Goal: Find specific page/section: Find specific page/section

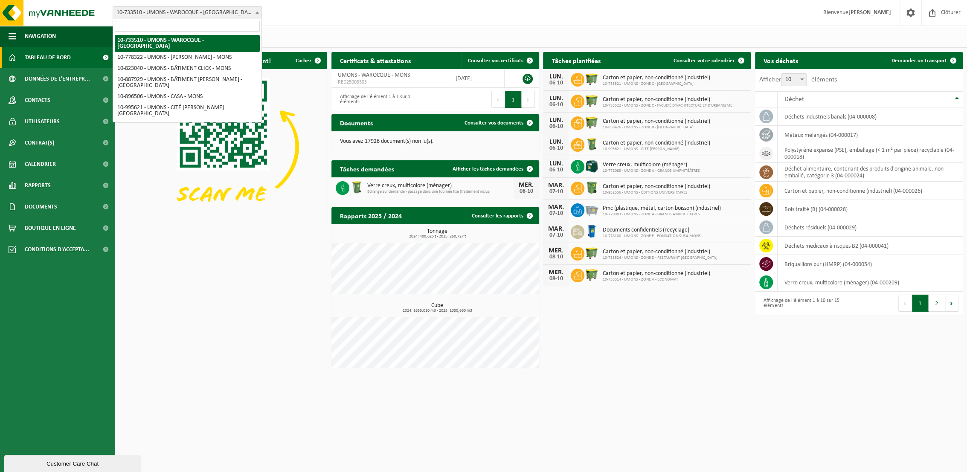
click at [232, 14] on span "10-733510 - UMONS - WAROCQUE - [GEOGRAPHIC_DATA]" at bounding box center [187, 13] width 148 height 12
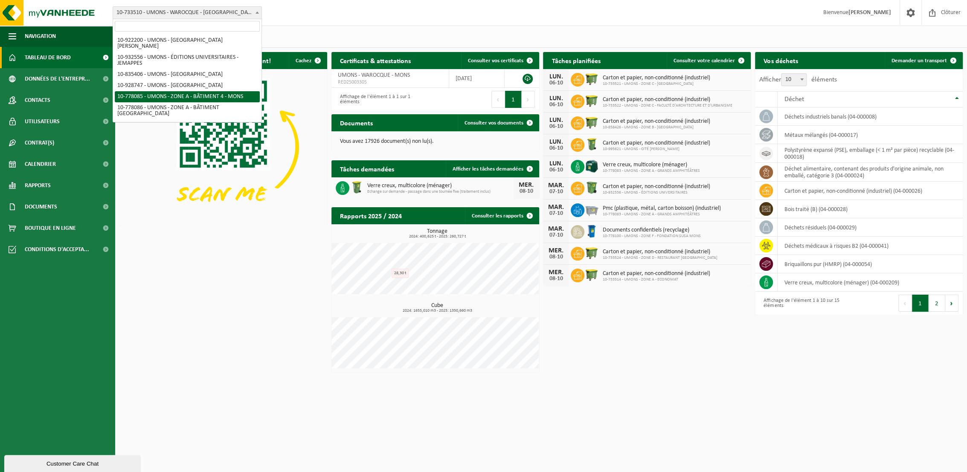
scroll to position [59, 0]
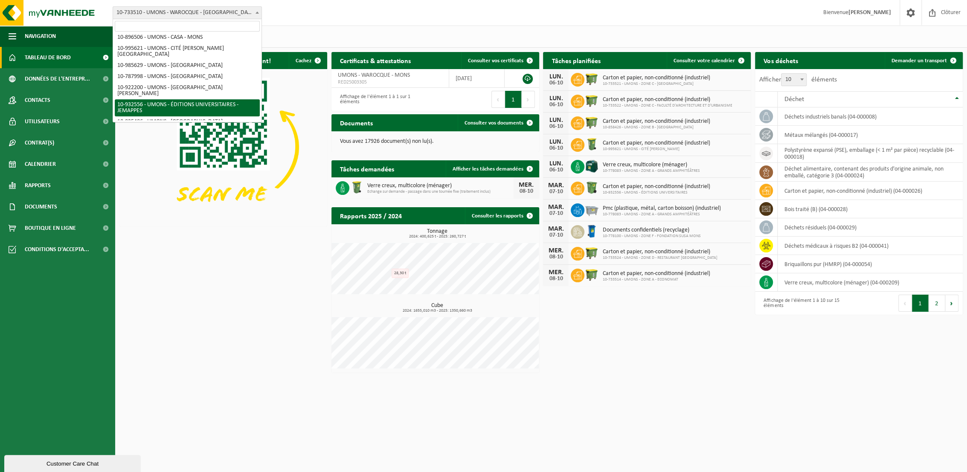
select select "135214"
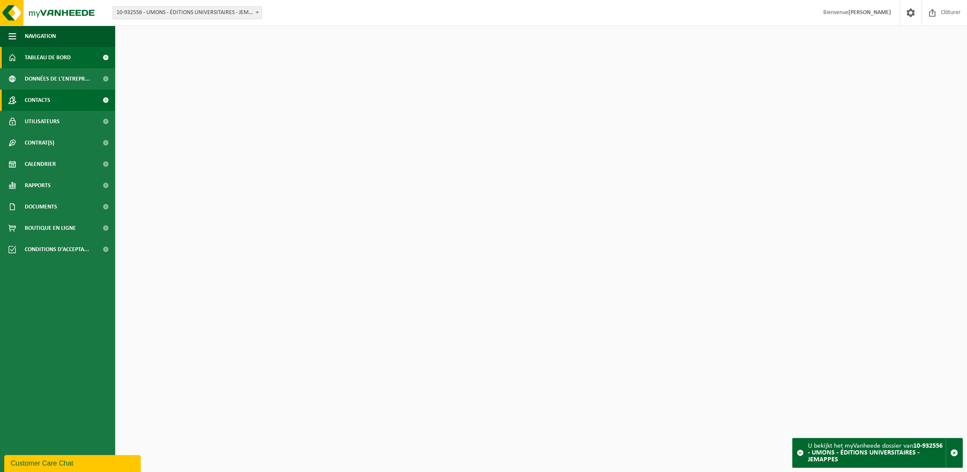
click at [38, 99] on span "Contacts" at bounding box center [38, 100] width 26 height 21
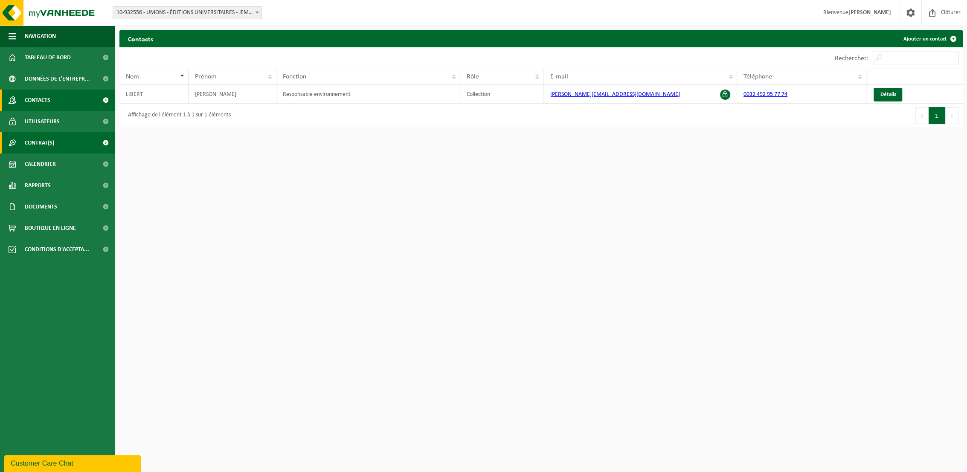
click at [61, 139] on link "Contrat(s)" at bounding box center [57, 142] width 115 height 21
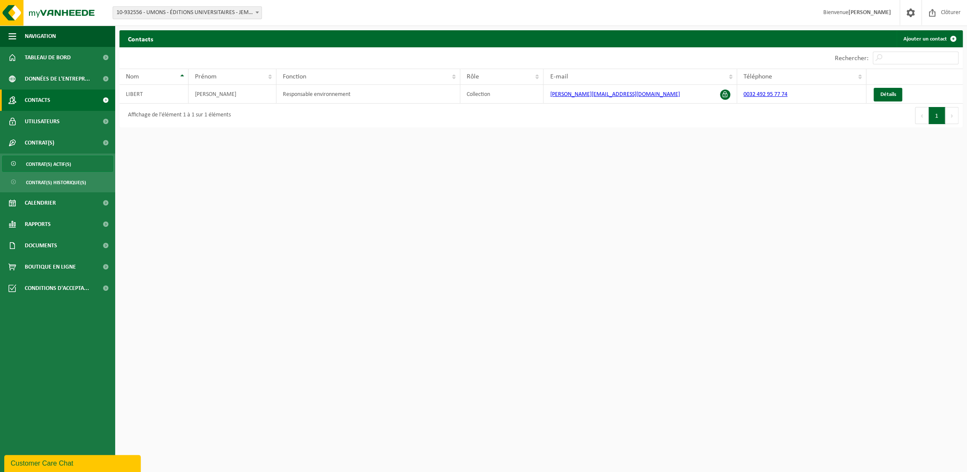
click at [59, 165] on span "Contrat(s) actif(s)" at bounding box center [48, 164] width 45 height 16
